Goal: Task Accomplishment & Management: Manage account settings

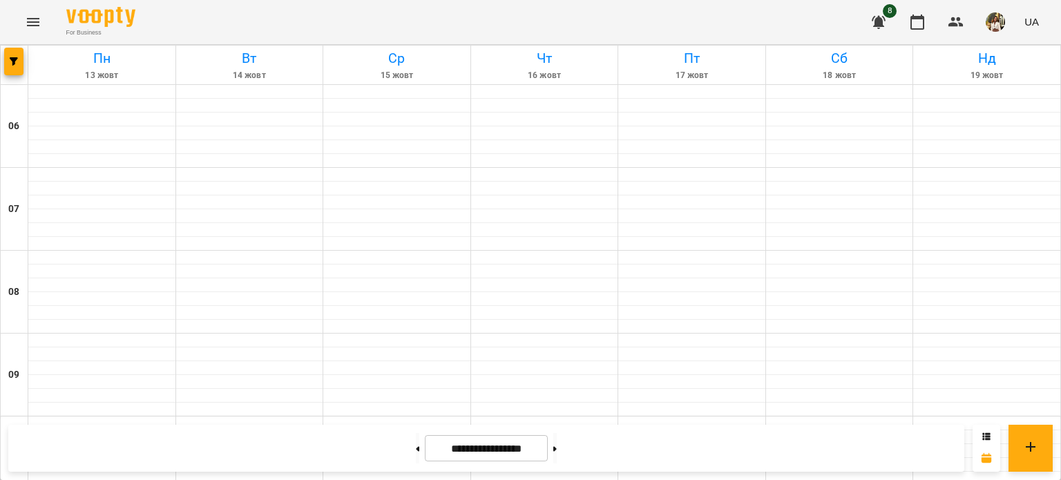
scroll to position [247, 0]
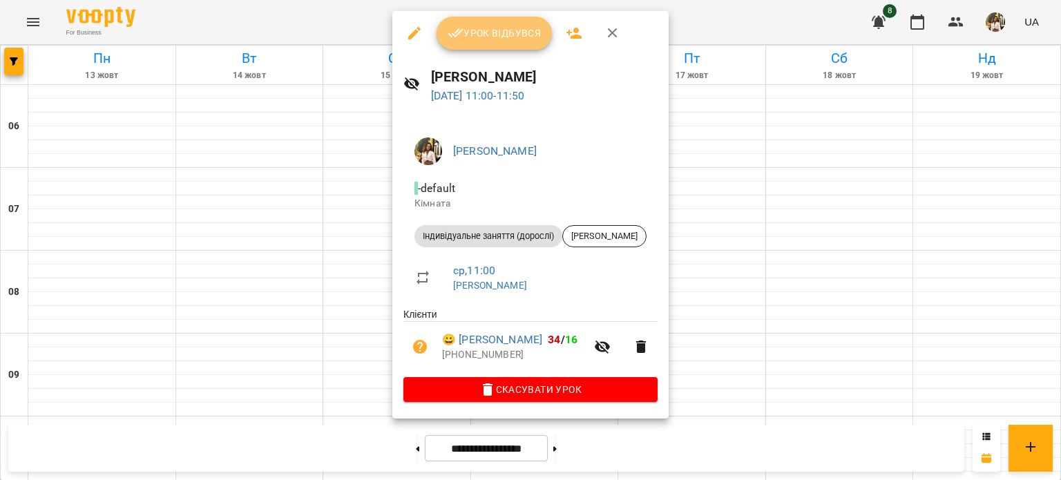
click at [462, 28] on icon "button" at bounding box center [456, 33] width 17 height 17
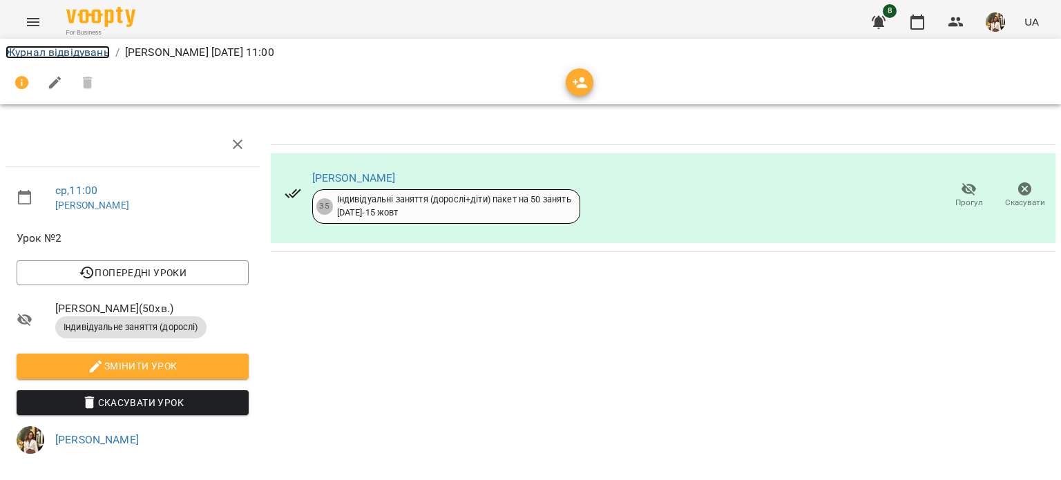
click at [45, 50] on link "Журнал відвідувань" at bounding box center [58, 52] width 104 height 13
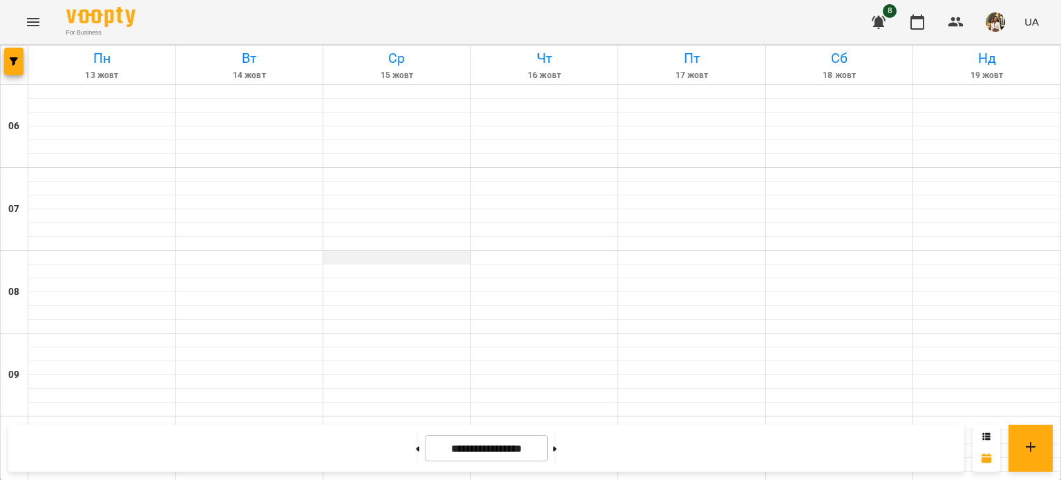
scroll to position [316, 0]
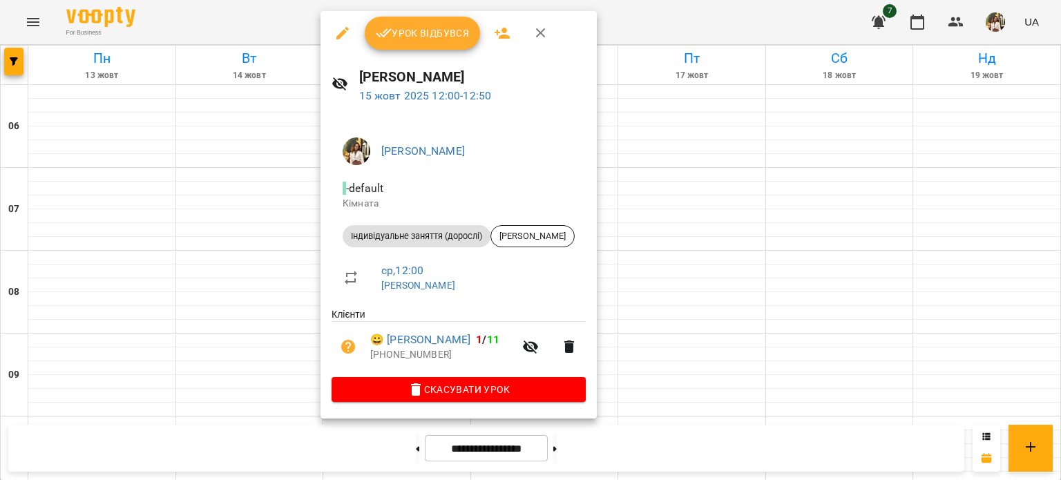
click at [392, 37] on span "Урок відбувся" at bounding box center [423, 33] width 94 height 17
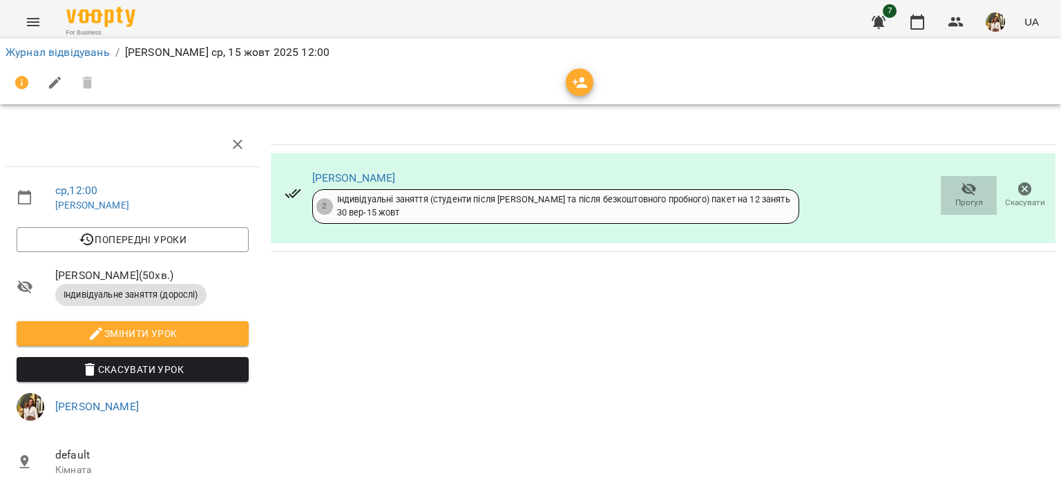
click at [970, 198] on span "Прогул" at bounding box center [970, 203] width 28 height 12
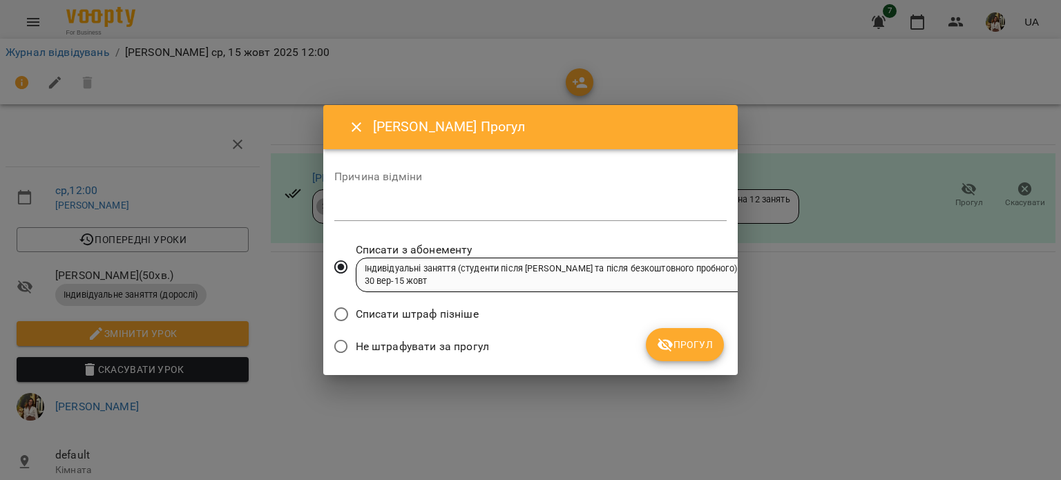
click at [395, 205] on textarea at bounding box center [530, 209] width 393 height 13
type textarea "**********"
click at [695, 343] on span "Прогул" at bounding box center [685, 345] width 56 height 17
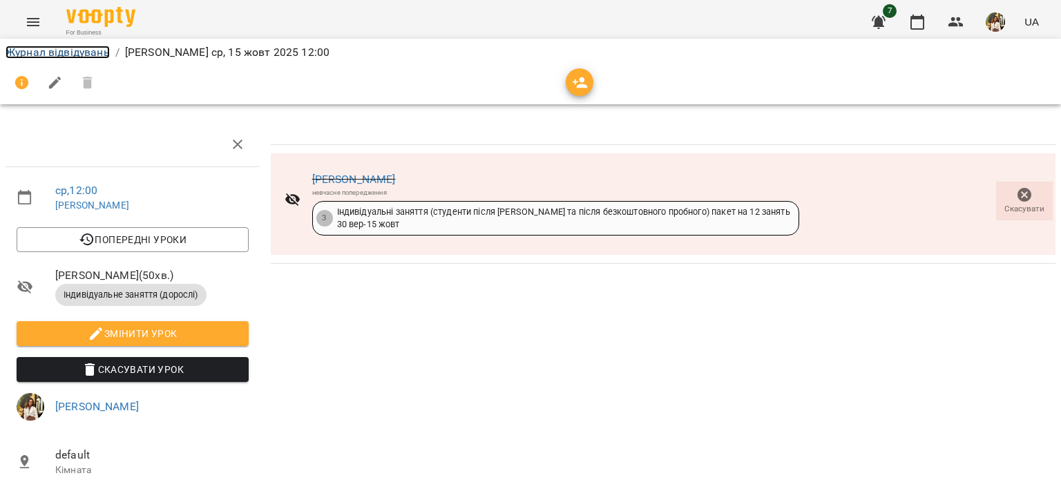
click at [17, 52] on link "Журнал відвідувань" at bounding box center [58, 52] width 104 height 13
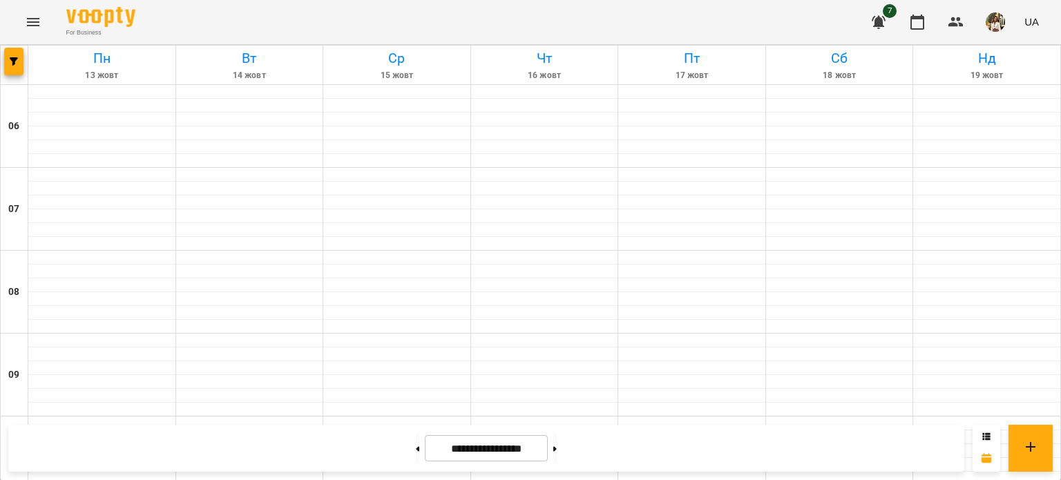
click at [279, 17] on div "For Business 7 UA" at bounding box center [530, 22] width 1061 height 44
click at [280, 17] on div "For Business 7 UA" at bounding box center [530, 22] width 1061 height 44
